Goal: Task Accomplishment & Management: Complete application form

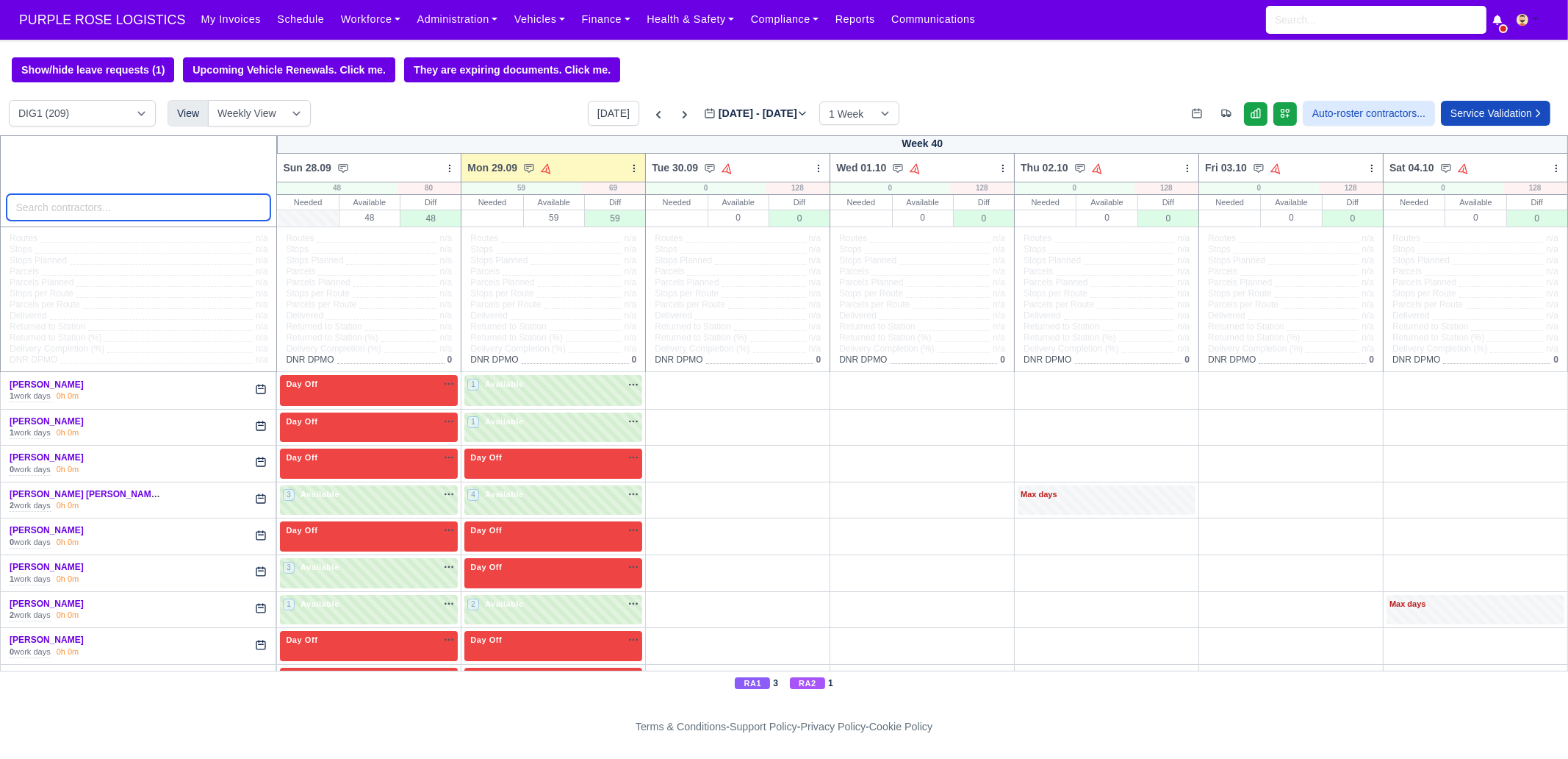
drag, startPoint x: 136, startPoint y: 213, endPoint x: 144, endPoint y: 211, distance: 8.2
click at [136, 213] on input "search" at bounding box center [139, 207] width 264 height 26
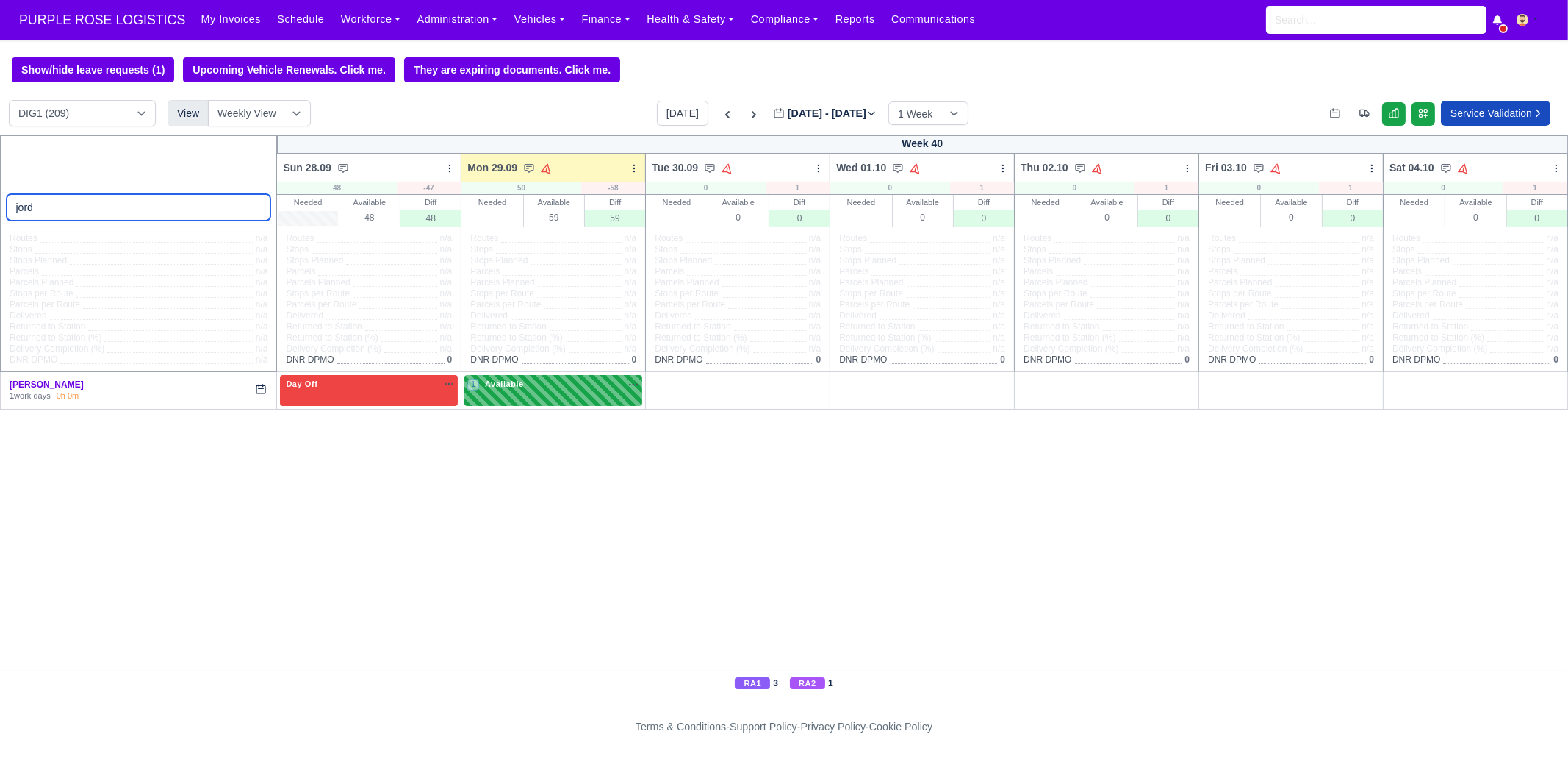
type input "jord"
click at [484, 395] on div "1 Available" at bounding box center [553, 389] width 178 height 30
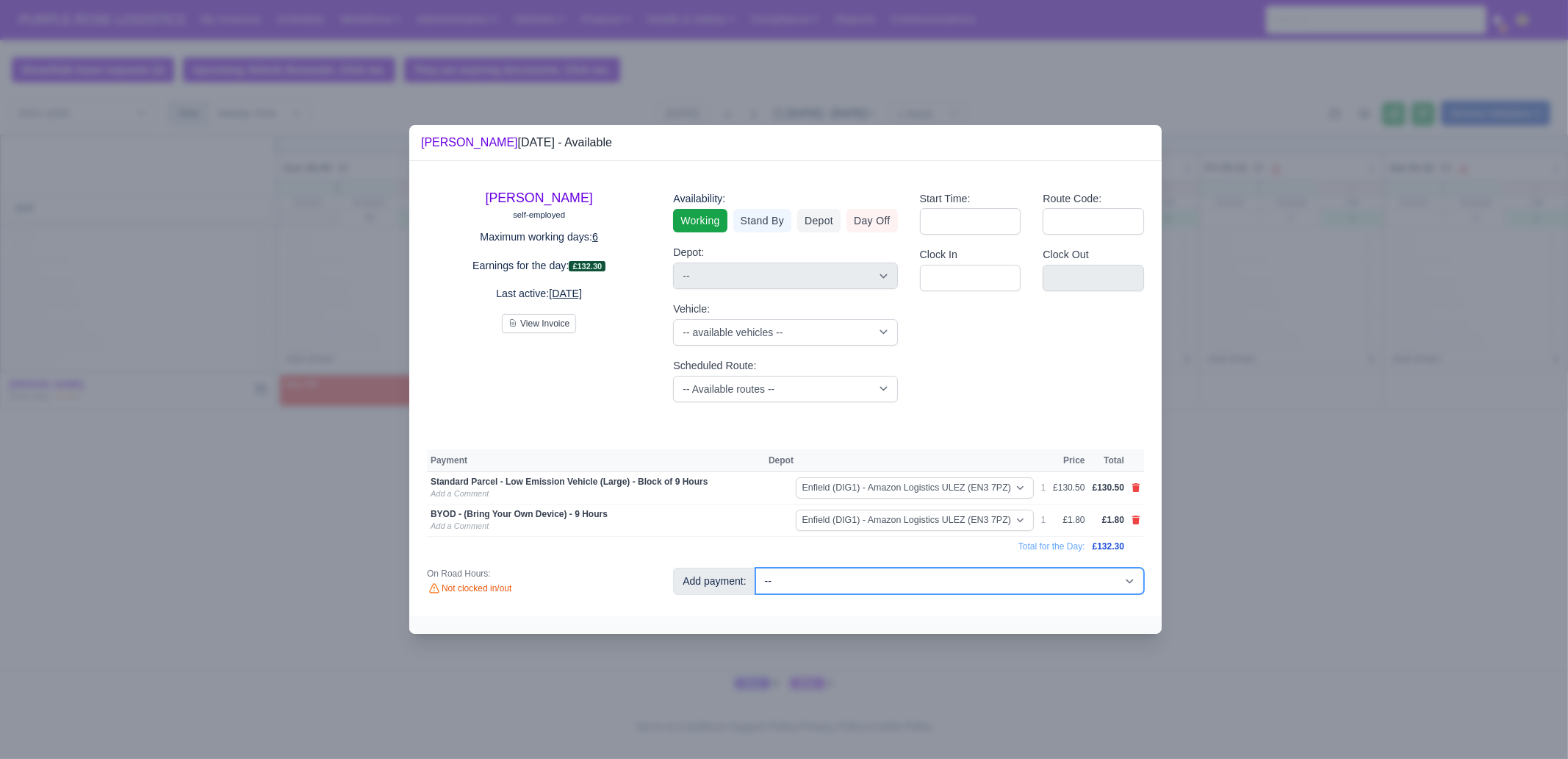
click at [955, 568] on select "-- Additional Hour Support (£14.50) Additional Hour Support (Walkers) (£13.50) …" at bounding box center [950, 580] width 388 height 26
select select "65"
click at [755, 567] on select "-- Additional Hour Support (£14.50) Additional Hour Support (Walkers) (£13.50) …" at bounding box center [950, 580] width 388 height 26
select select "1"
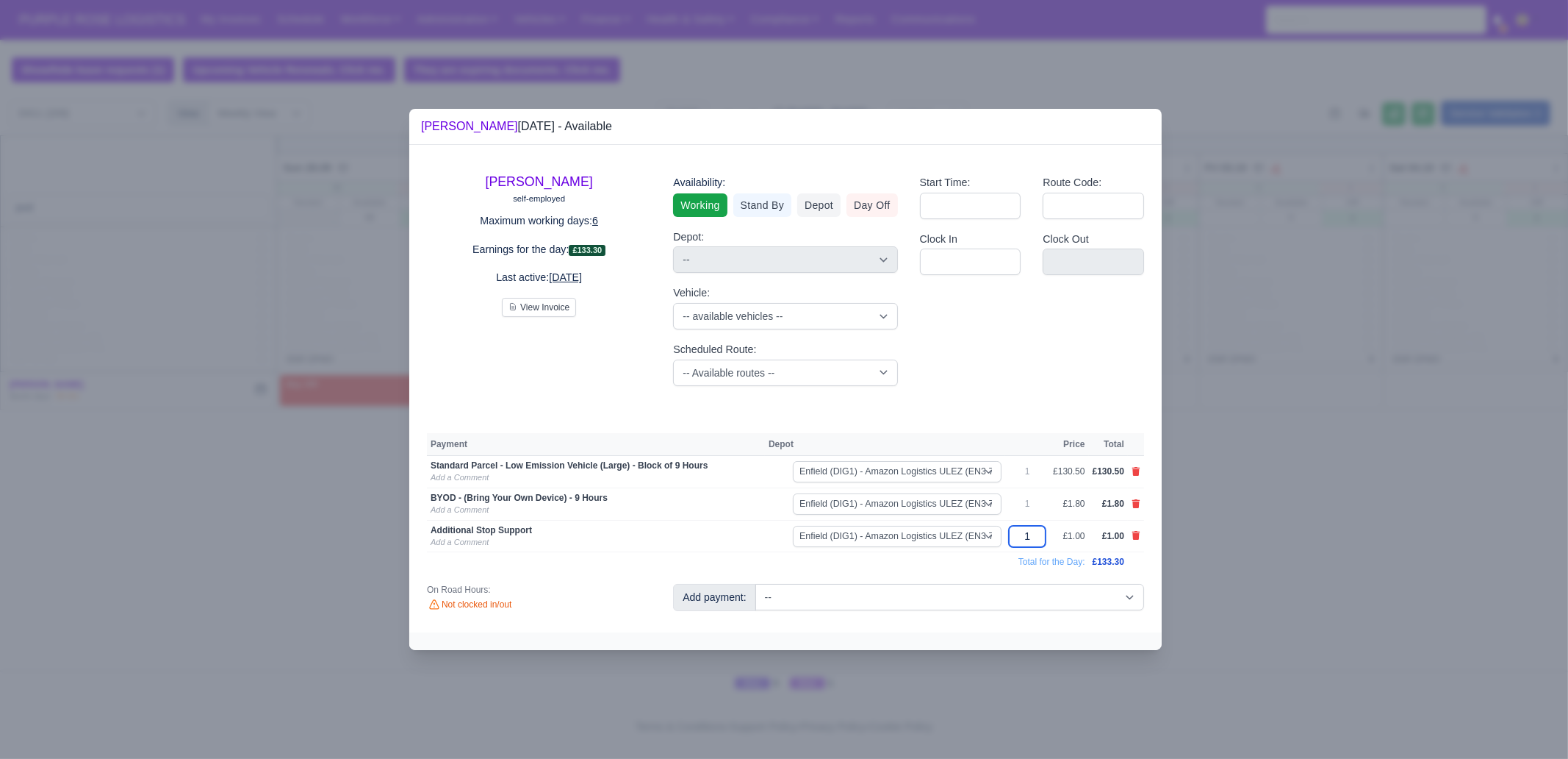
click at [1043, 535] on input "1" at bounding box center [1027, 536] width 37 height 21
type input "12"
click at [471, 540] on link "Add a Comment" at bounding box center [459, 541] width 58 height 9
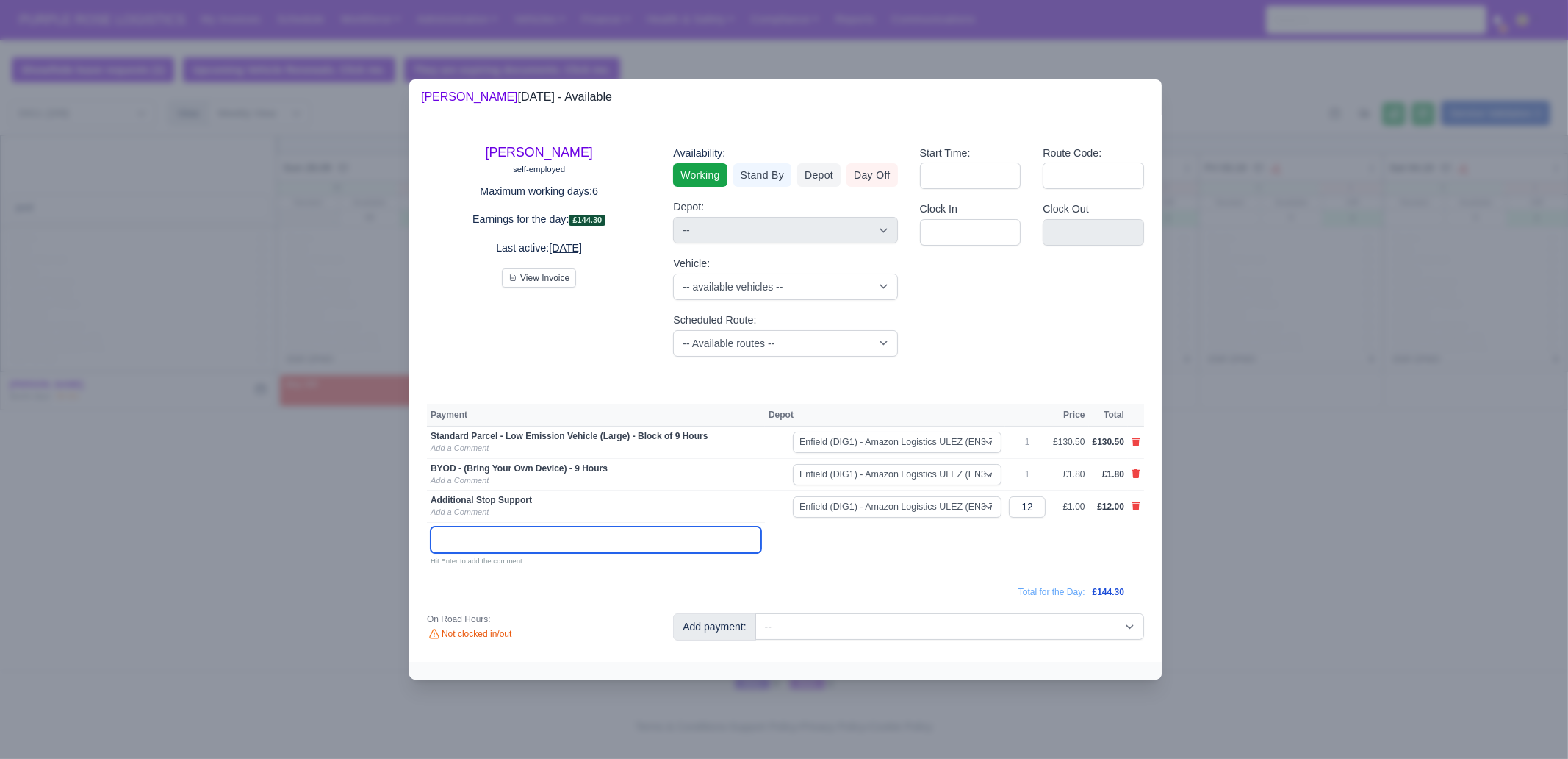
click at [498, 538] on input "text" at bounding box center [596, 539] width 330 height 26
type input "c"
type input "Charging the van"
click at [1224, 546] on div at bounding box center [784, 380] width 1568 height 759
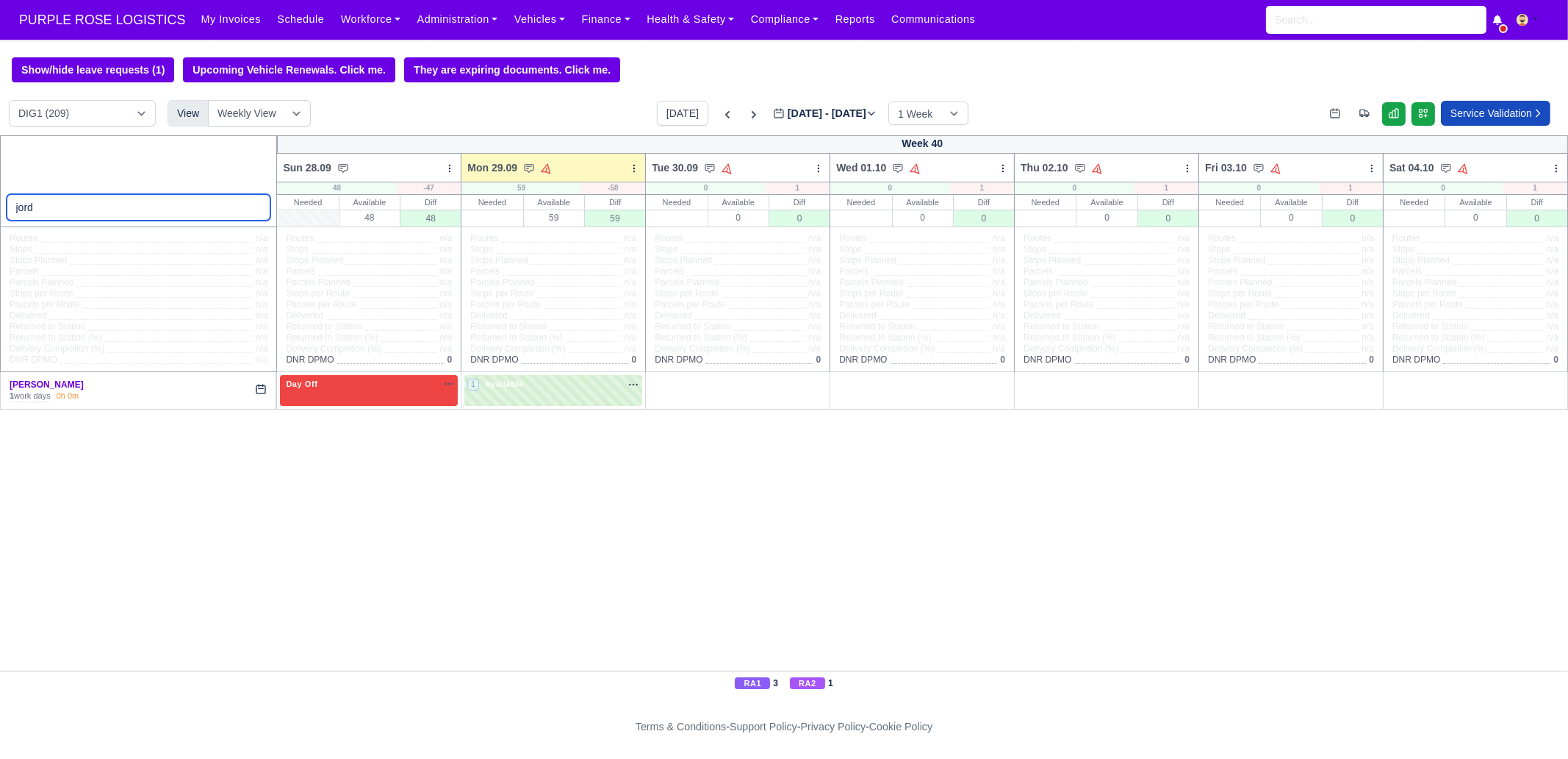
click at [255, 205] on input "jord" at bounding box center [139, 207] width 264 height 26
